Goal: Task Accomplishment & Management: Use online tool/utility

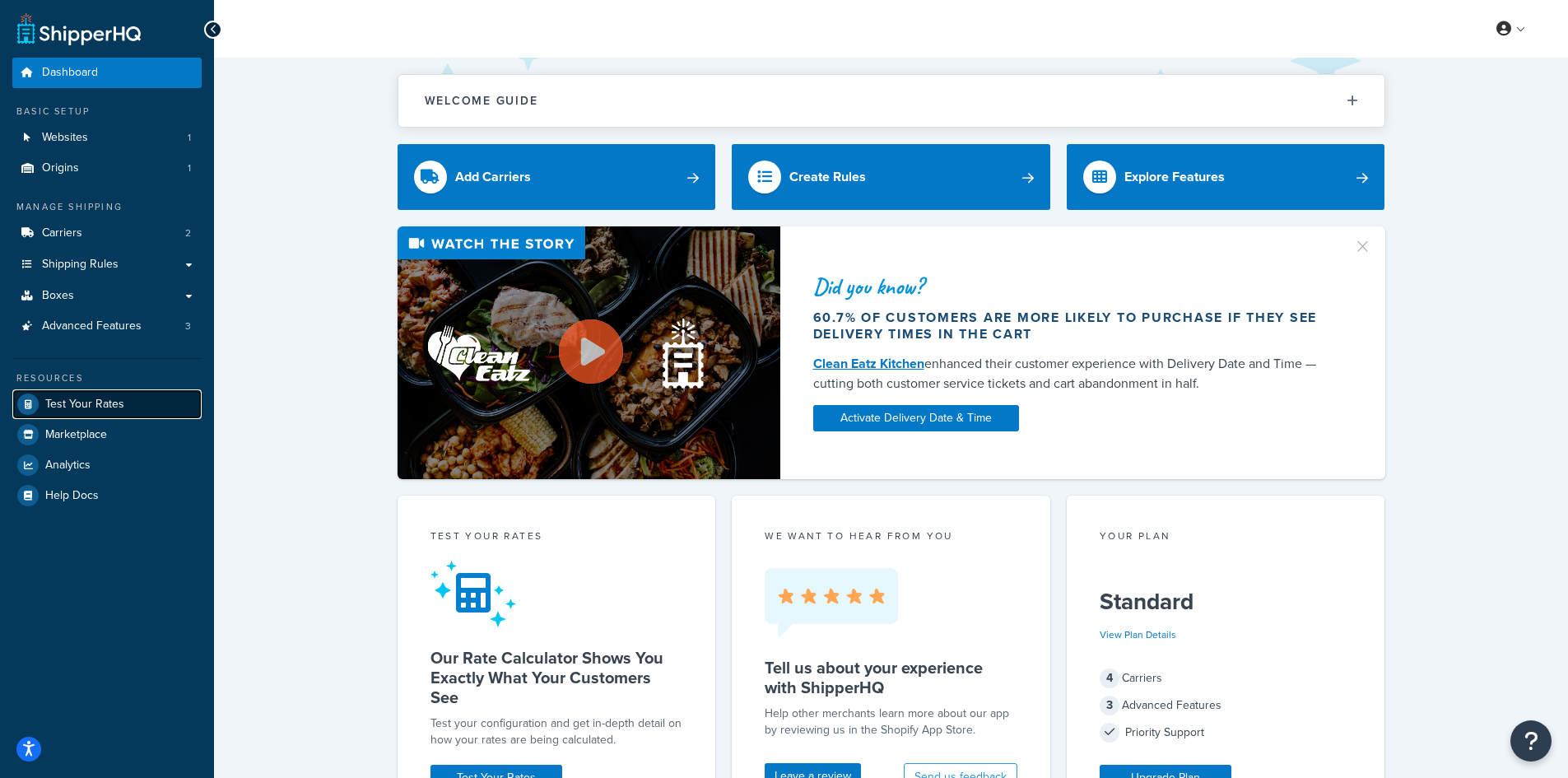
click at [103, 411] on span "Test Your Rates" at bounding box center [85, 405] width 79 height 14
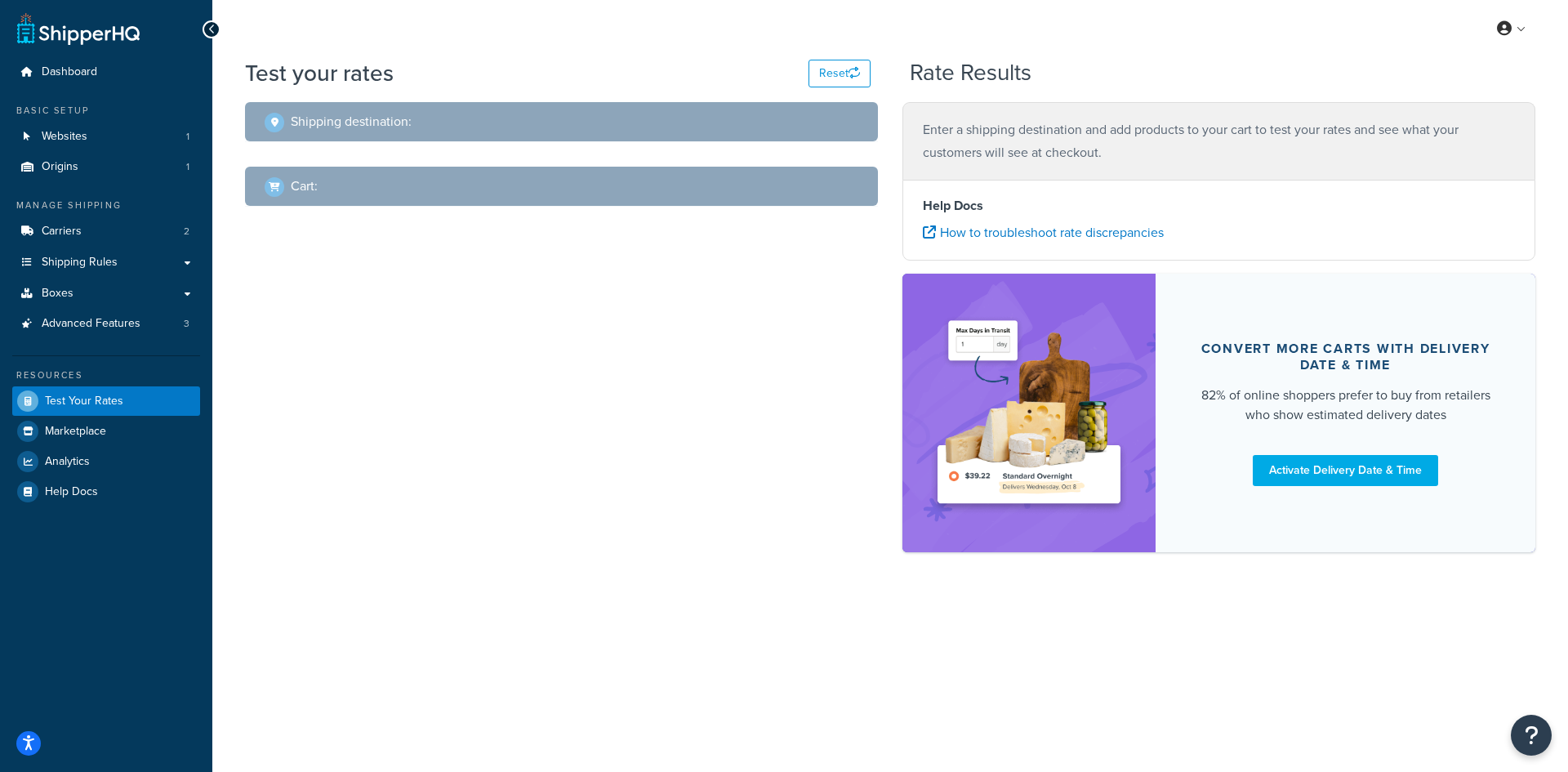
select select "[GEOGRAPHIC_DATA]"
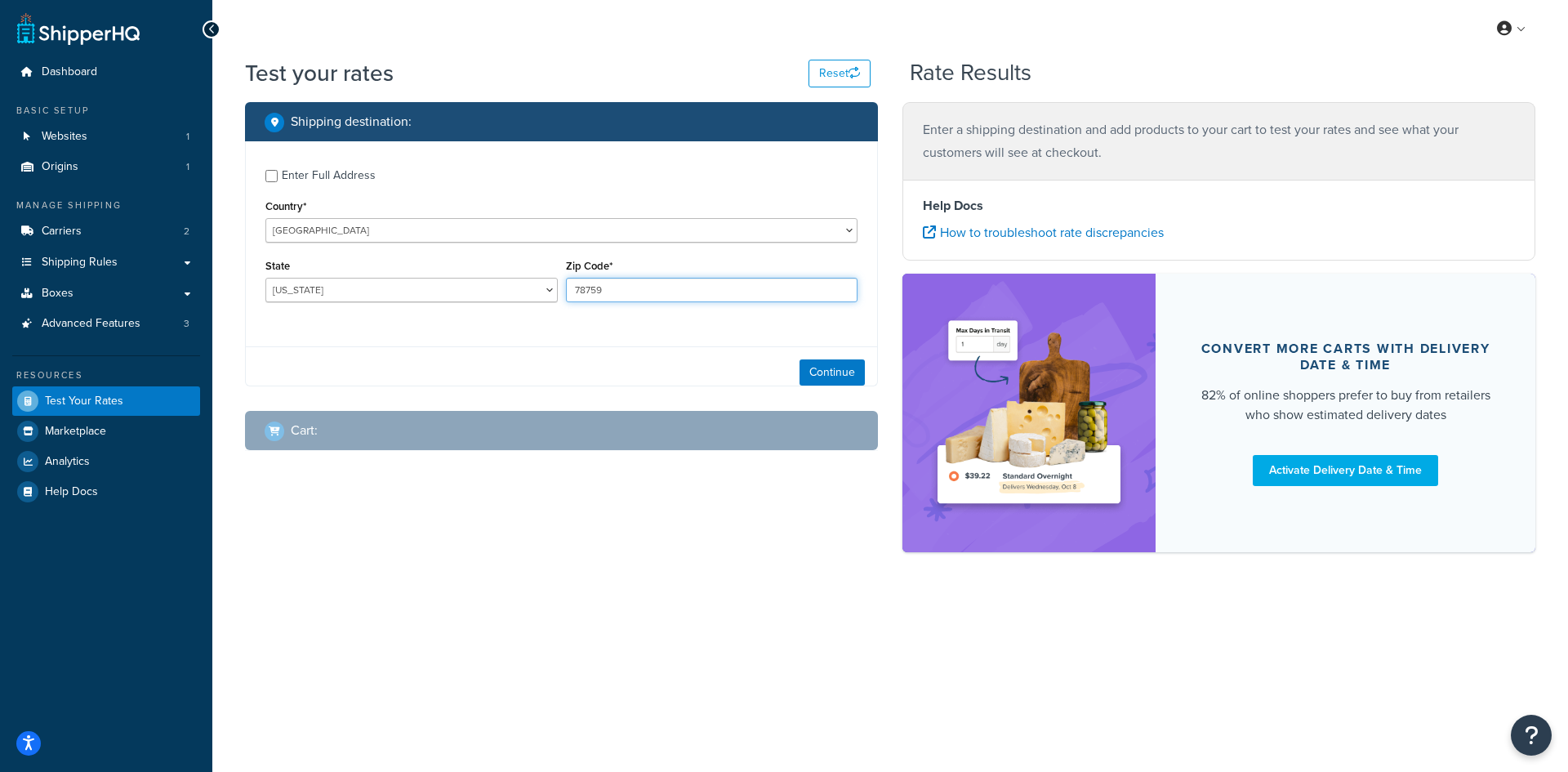
click at [626, 286] on input "78759" at bounding box center [712, 290] width 292 height 24
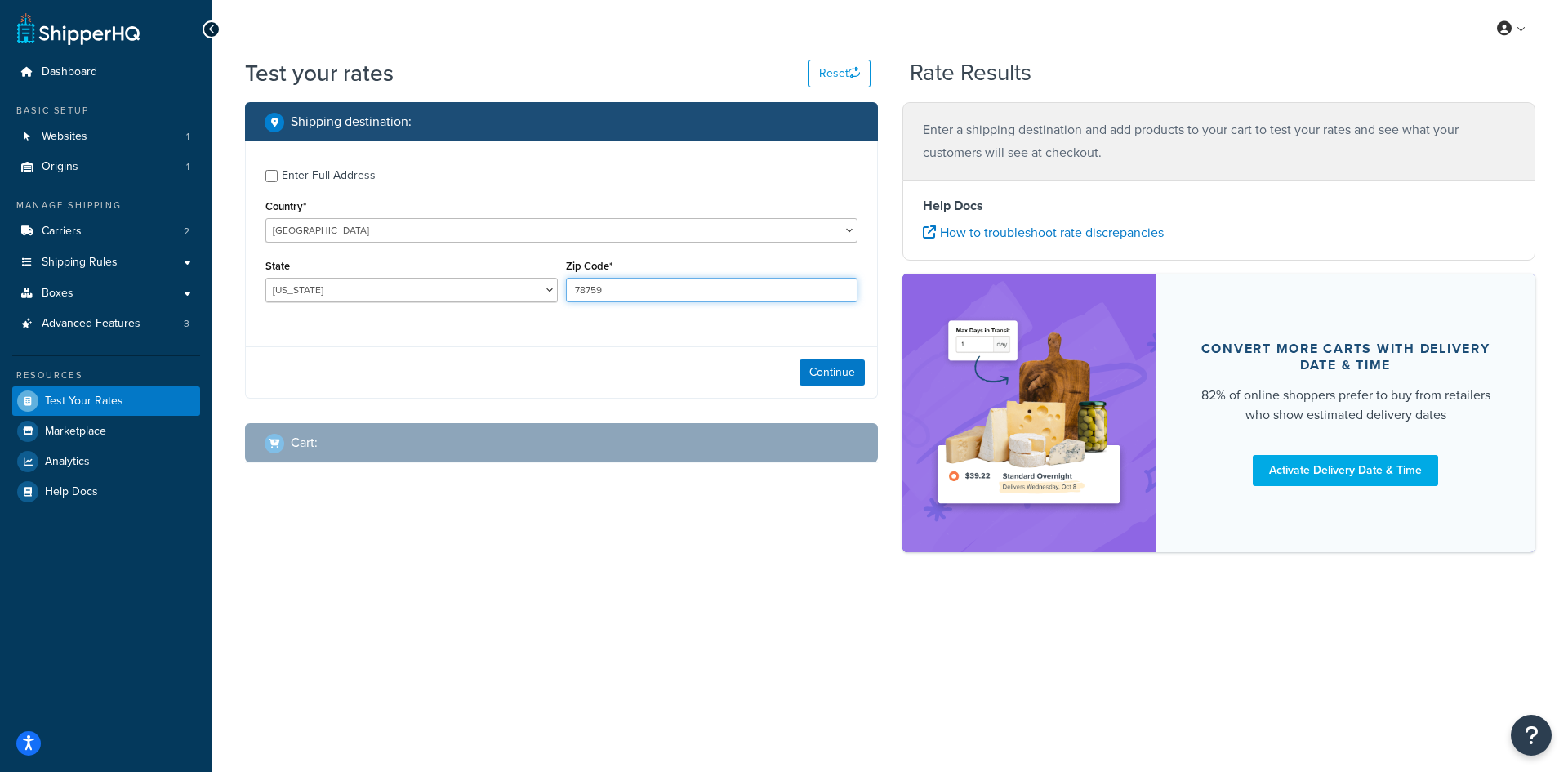
click at [626, 286] on input "78759" at bounding box center [712, 290] width 292 height 24
paste input "48207"
type input "48207"
click at [313, 282] on select "[US_STATE] [US_STATE] [US_STATE] [US_STATE] [US_STATE] Armed Forces Americas Ar…" at bounding box center [412, 290] width 292 height 24
select select "MI"
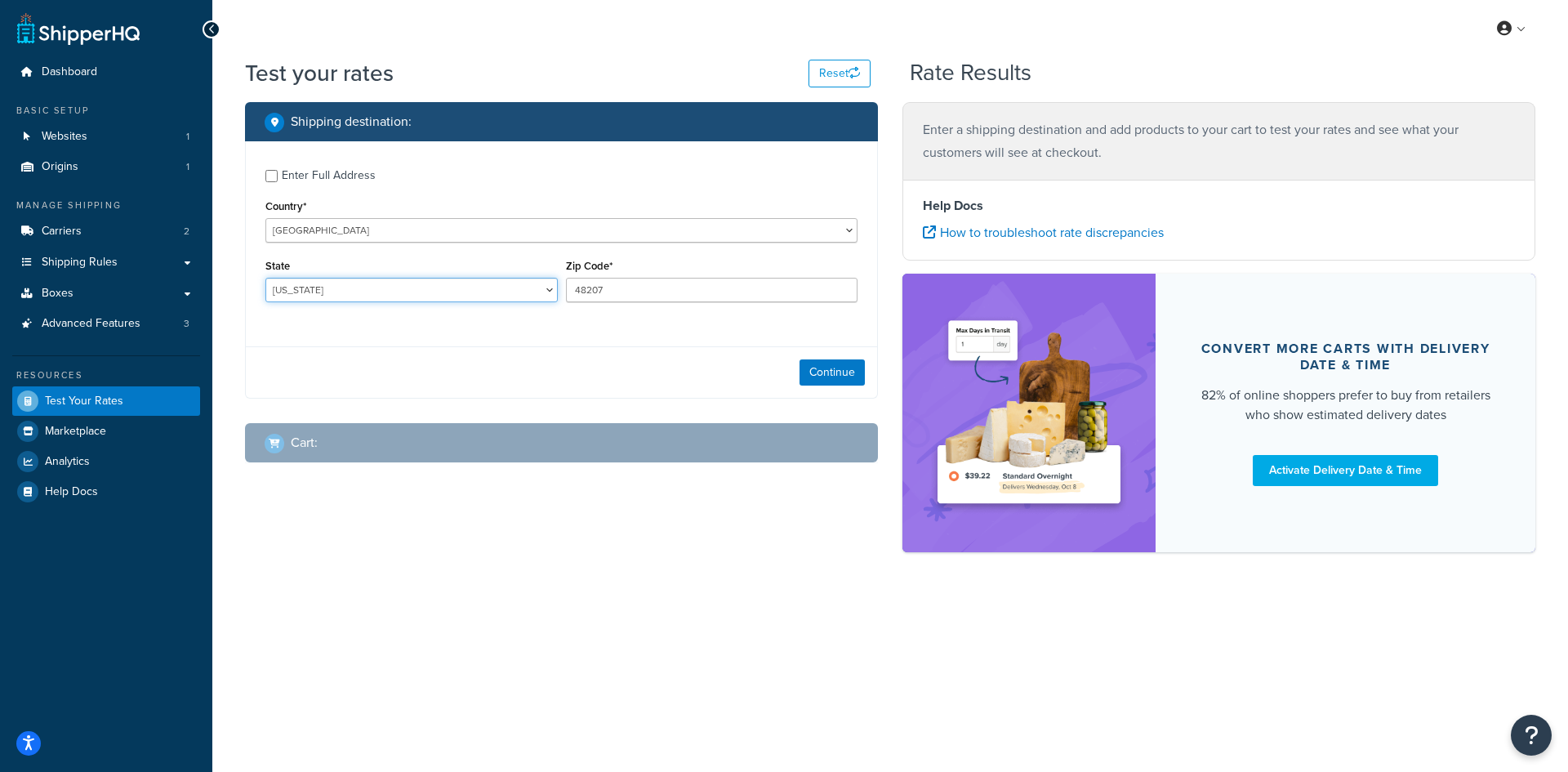
click at [266, 278] on select "[US_STATE] [US_STATE] [US_STATE] [US_STATE] [US_STATE] Armed Forces Americas Ar…" at bounding box center [412, 290] width 292 height 24
click at [813, 379] on button "Continue" at bounding box center [832, 372] width 65 height 26
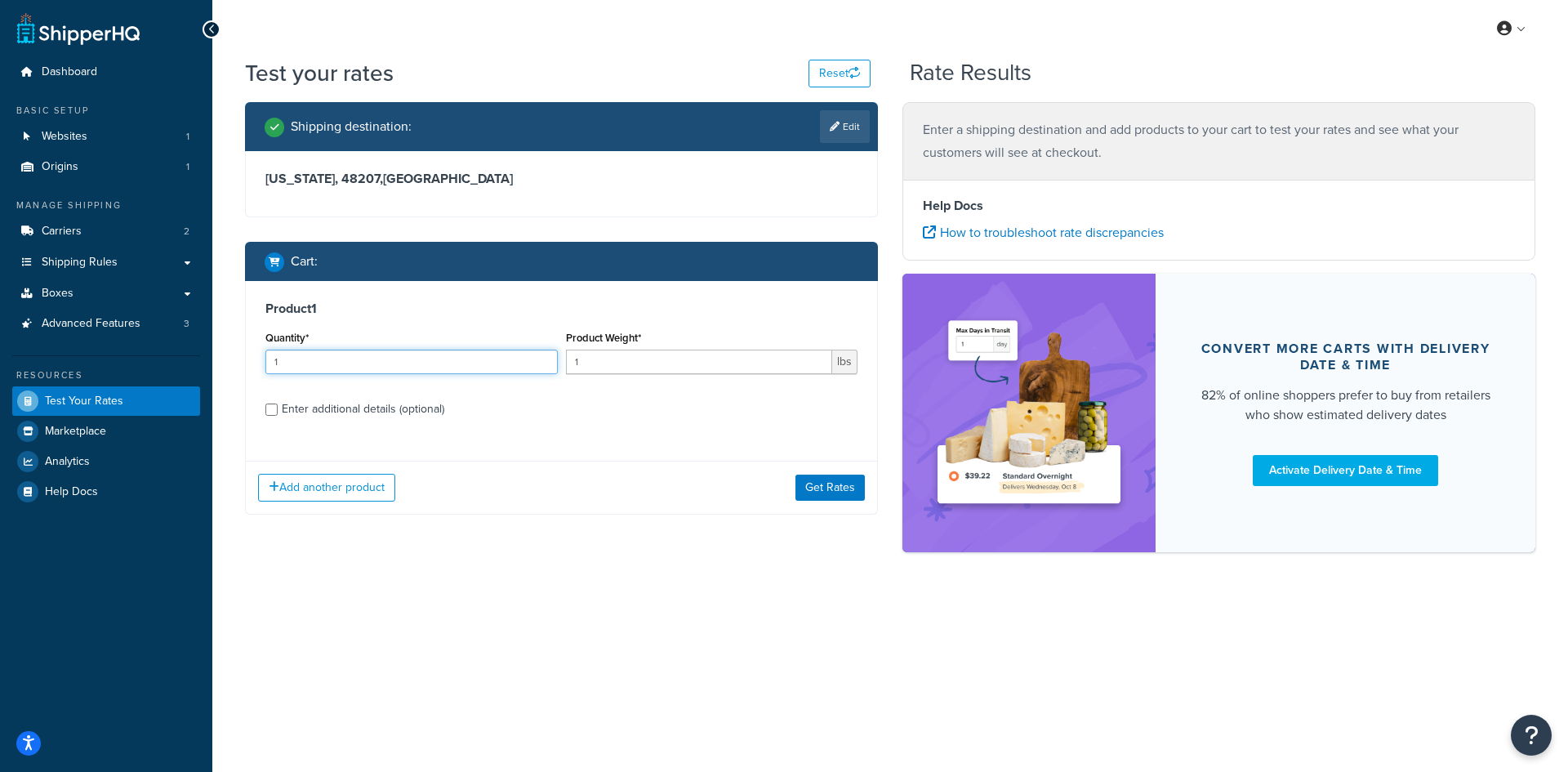
click at [296, 366] on input "1" at bounding box center [412, 362] width 292 height 24
type input "100"
type input "0.38"
click at [838, 499] on button "Get Rates" at bounding box center [830, 487] width 69 height 26
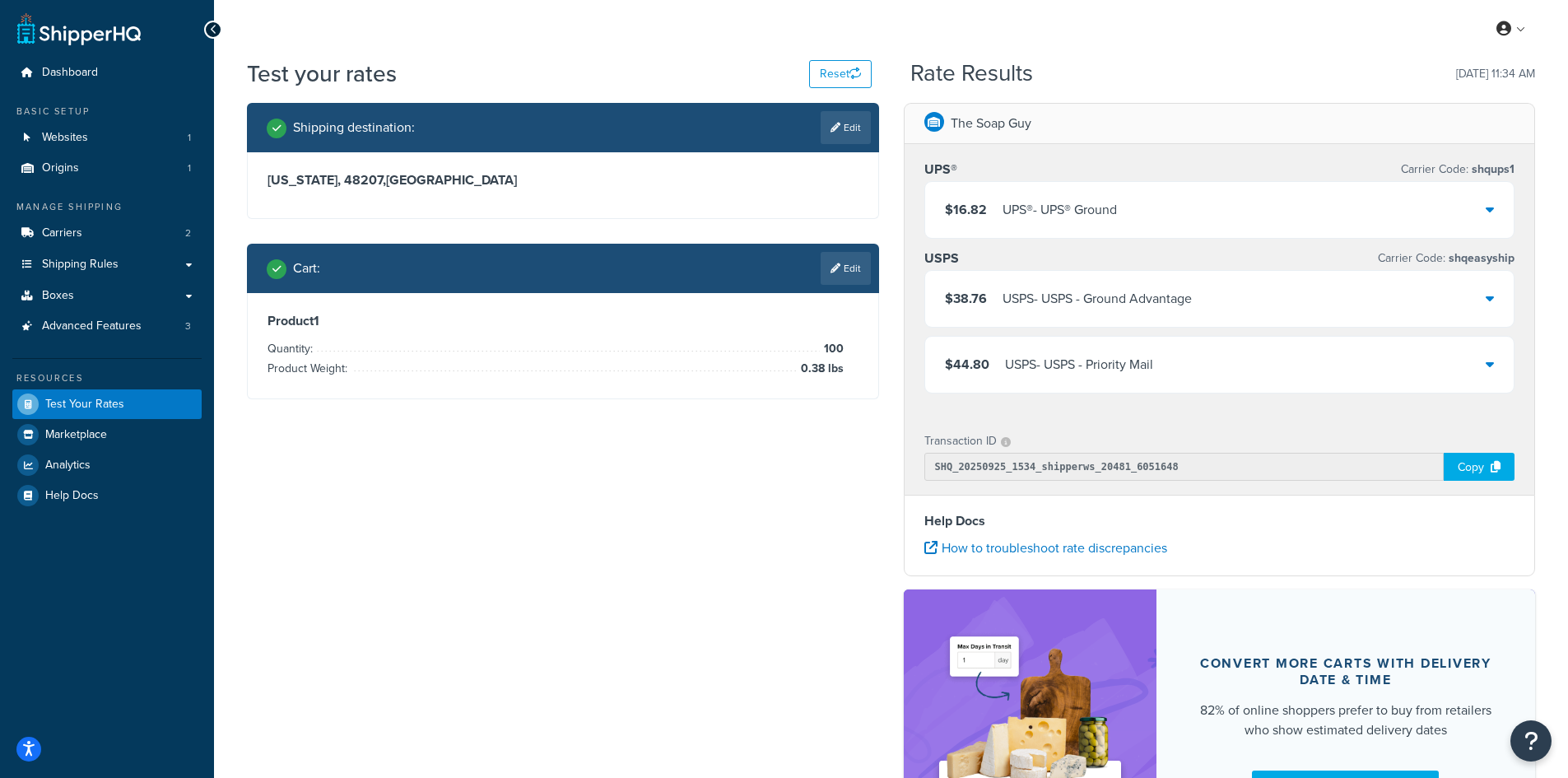
click at [1153, 218] on div "$16.82 UPS® - UPS® Ground" at bounding box center [1220, 210] width 590 height 56
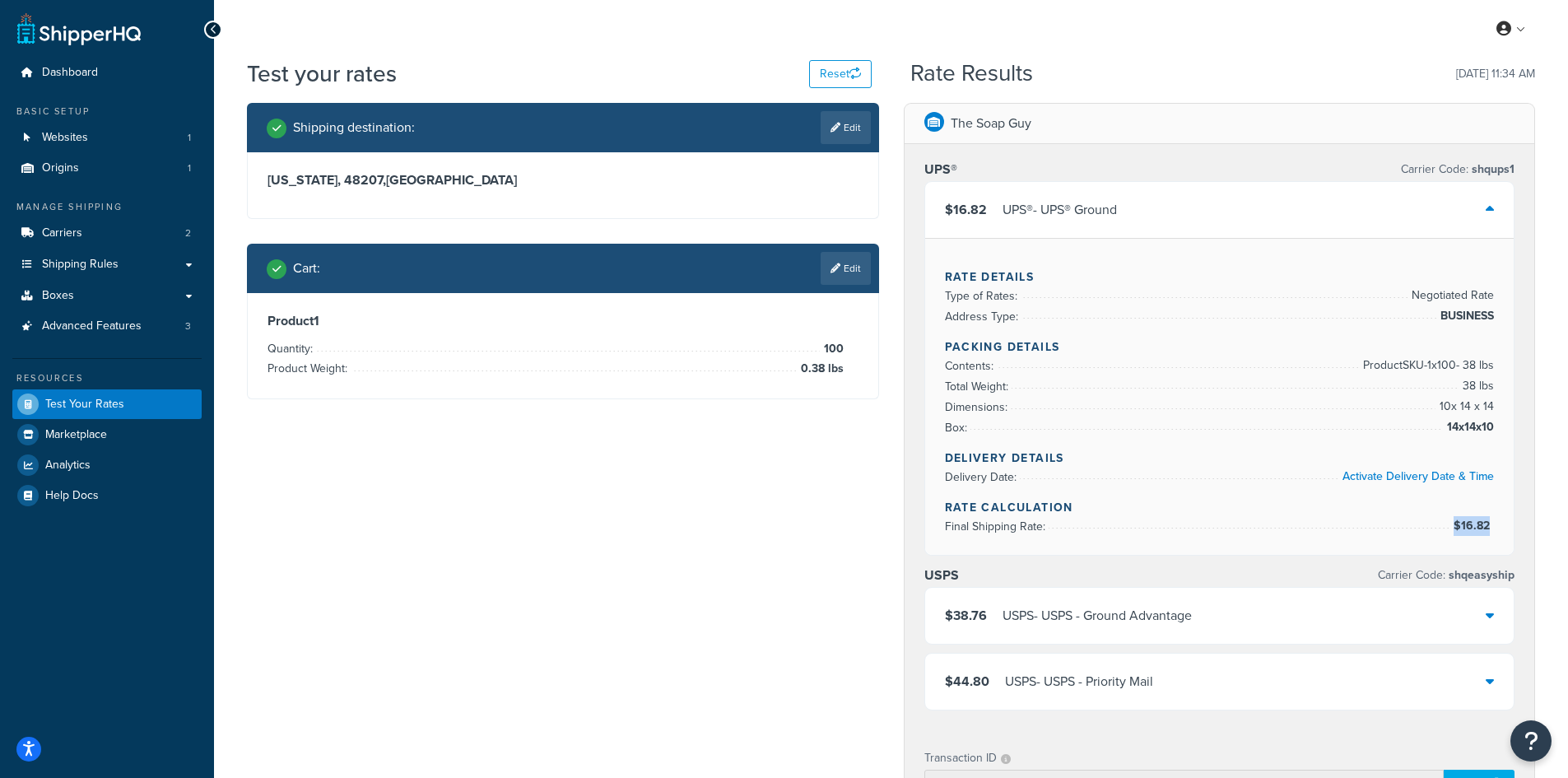
click at [1493, 524] on div "Rate Details Type of Rates: Negotiated Rate Address Type: BUSINESS Packing Deta…" at bounding box center [1220, 396] width 590 height 317
copy li "$16.82"
